Goal: Register for event/course

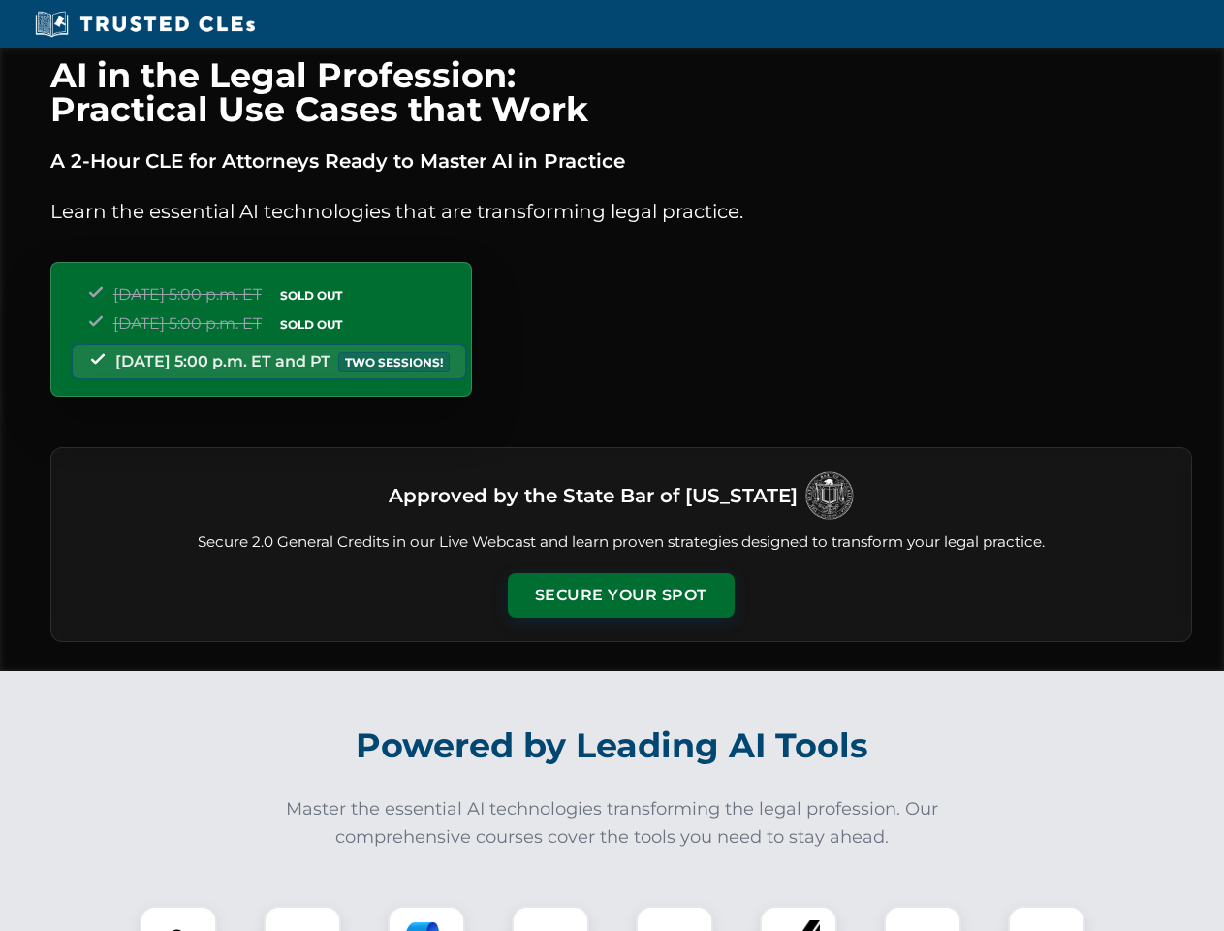
click at [620, 595] on button "Secure Your Spot" at bounding box center [621, 595] width 227 height 45
click at [178, 918] on img at bounding box center [178, 944] width 56 height 56
